Goal: Information Seeking & Learning: Learn about a topic

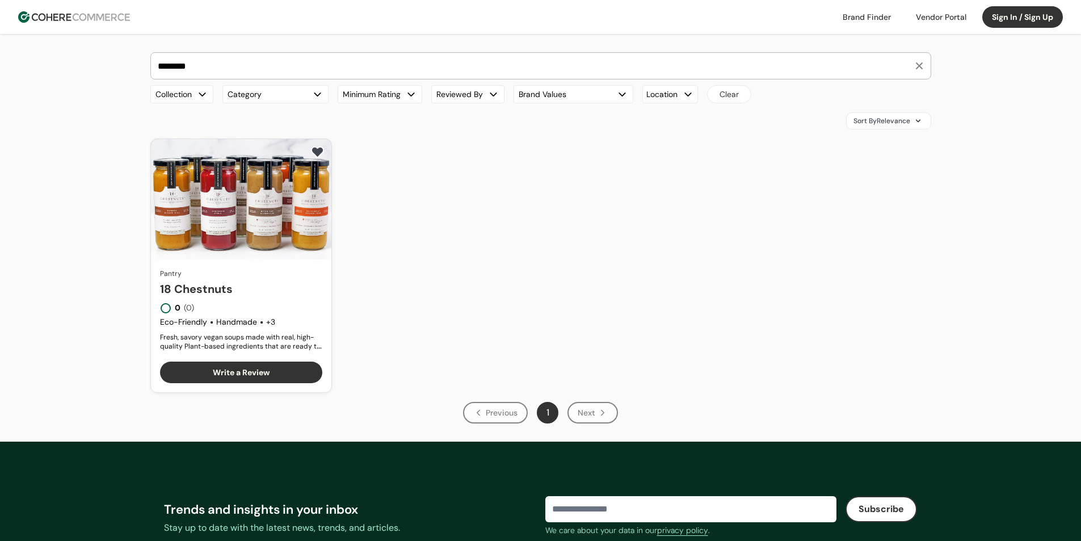
type input "********"
click at [251, 280] on link "18 Chestnuts" at bounding box center [241, 288] width 162 height 17
